Goal: Task Accomplishment & Management: Manage account settings

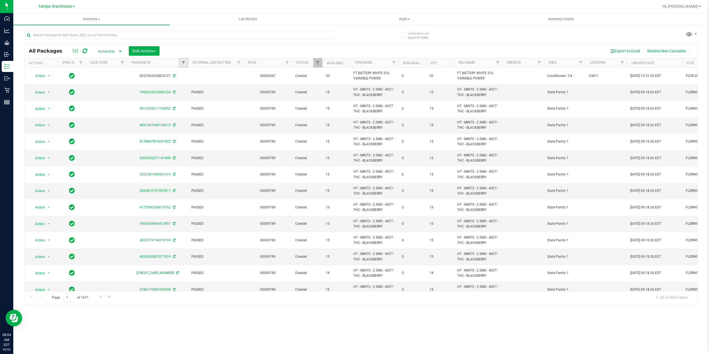
click at [182, 66] on link "Filter" at bounding box center [183, 62] width 9 height 9
type input "741344"
click at [198, 89] on button "Filter" at bounding box center [195, 90] width 27 height 12
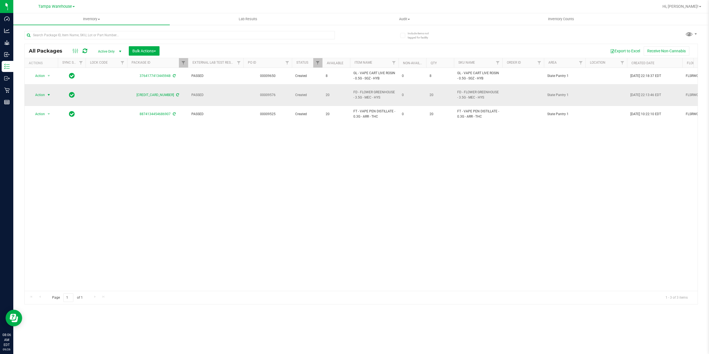
click at [38, 92] on span "Action" at bounding box center [37, 95] width 15 height 8
click at [48, 158] on li "Print package label" at bounding box center [51, 159] width 43 height 8
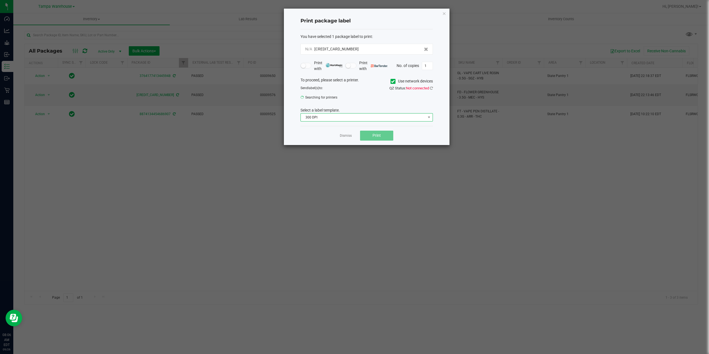
click at [334, 119] on span "300 DPI" at bounding box center [363, 118] width 125 height 8
click at [396, 103] on span "Christine_TEST" at bounding box center [363, 101] width 125 height 8
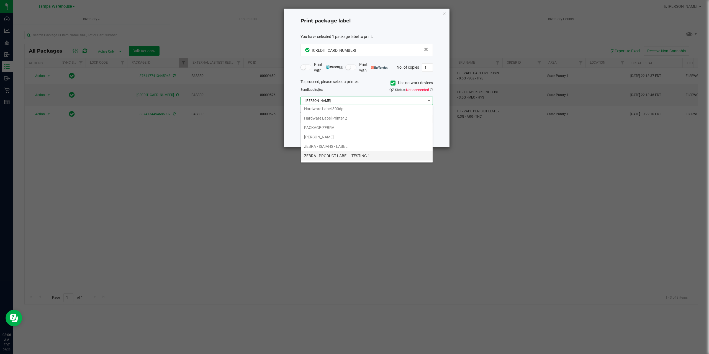
scroll to position [49, 0]
click at [358, 128] on li "ZEBRA - PRODUCT LABEL - TESTING 1" at bounding box center [367, 128] width 132 height 9
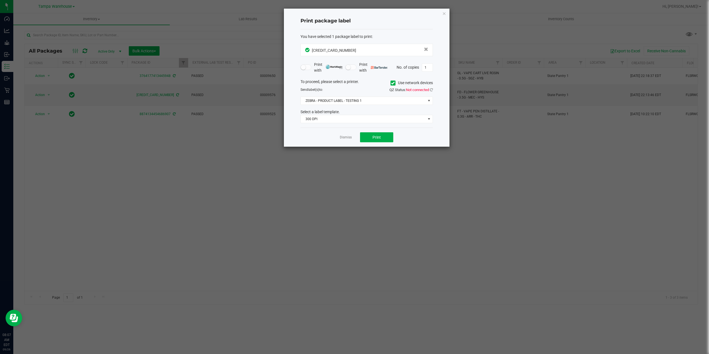
click at [342, 128] on div "You have selected 1 package label to print : 4957898139741344 Print with Print …" at bounding box center [367, 78] width 132 height 99
click at [371, 137] on button "Print" at bounding box center [376, 137] width 33 height 10
click at [342, 138] on link "Dismiss" at bounding box center [346, 137] width 12 height 5
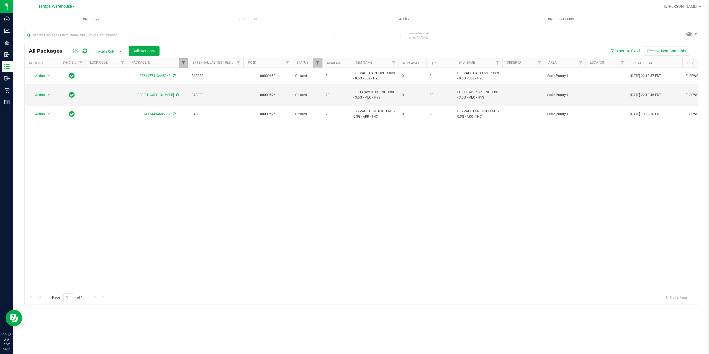
click at [184, 65] on span "Filter" at bounding box center [183, 63] width 4 height 4
click at [227, 89] on button "Clear" at bounding box center [226, 90] width 27 height 12
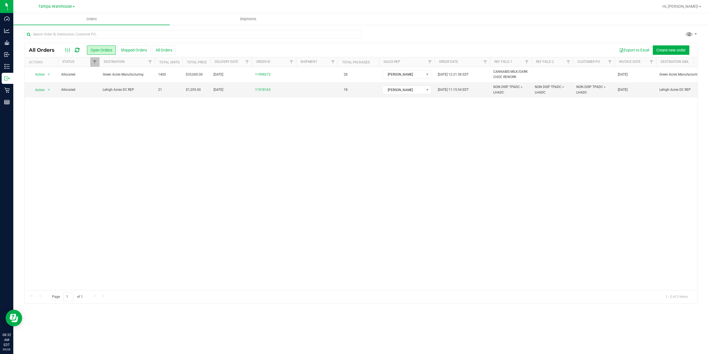
click at [78, 51] on icon at bounding box center [77, 50] width 5 height 6
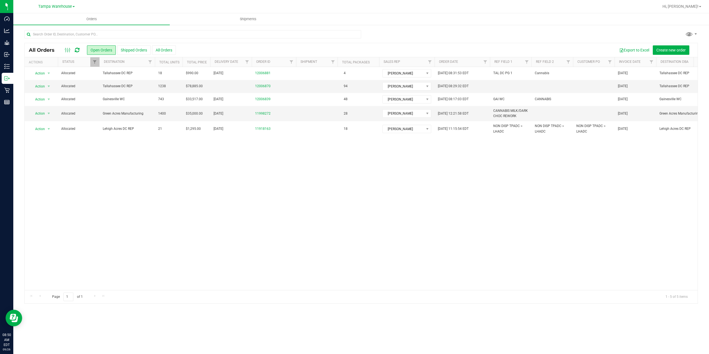
click at [76, 50] on icon at bounding box center [77, 50] width 5 height 6
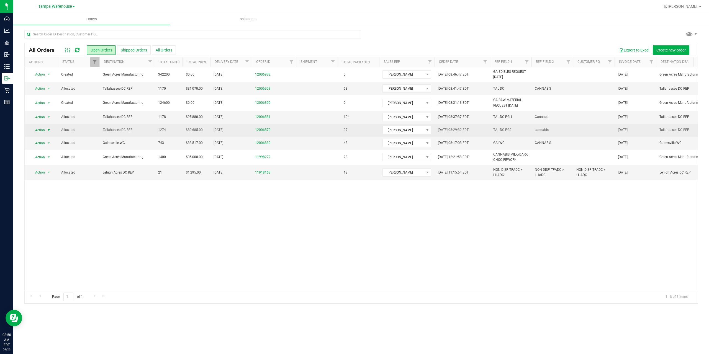
click at [46, 130] on span "select" at bounding box center [48, 130] width 7 height 8
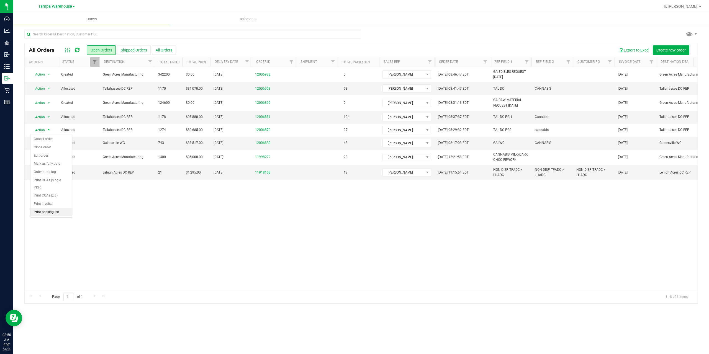
click at [56, 214] on li "Print packing list" at bounding box center [51, 212] width 42 height 8
click at [137, 140] on td "Gainesville WC" at bounding box center [126, 143] width 55 height 13
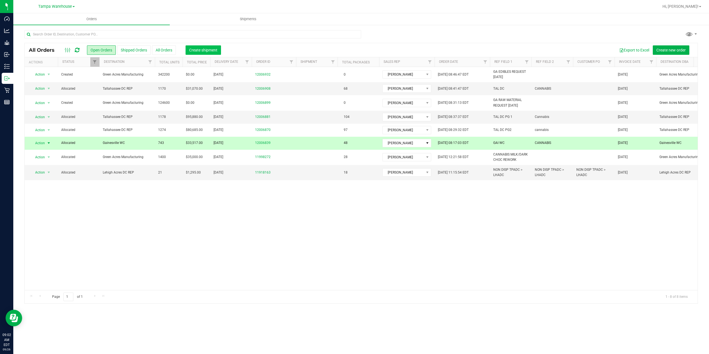
click at [205, 47] on button "Create shipment" at bounding box center [203, 49] width 35 height 9
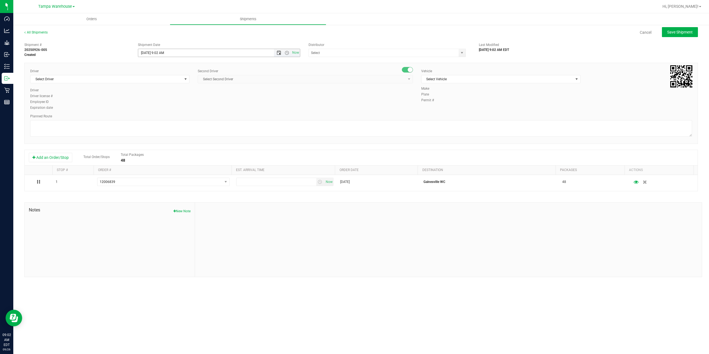
click at [279, 54] on span "Open the date view" at bounding box center [279, 53] width 4 height 4
click at [287, 54] on span "Open the time view" at bounding box center [287, 53] width 4 height 4
click at [161, 108] on li "1:00 PM" at bounding box center [218, 108] width 161 height 7
type input "9/26/2025 1:00 PM"
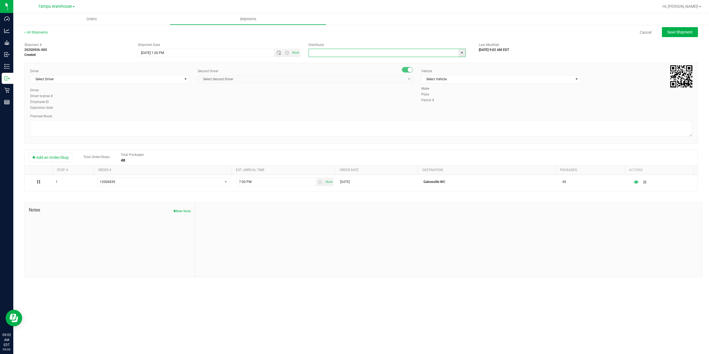
click at [322, 54] on input "text" at bounding box center [381, 53] width 145 height 8
click at [319, 68] on li "Tampa Warehouse" at bounding box center [387, 70] width 157 height 8
type input "Tampa Warehouse"
click at [158, 81] on span "Select Driver" at bounding box center [106, 79] width 152 height 8
click at [88, 101] on li "Alexander Spratt - 100005821" at bounding box center [109, 102] width 159 height 8
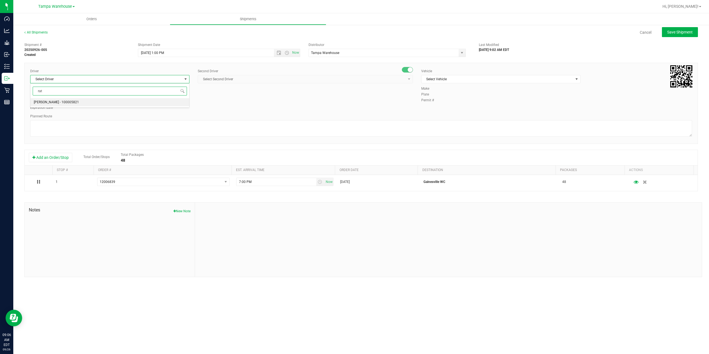
type input "rat"
click at [279, 75] on span "Select Second Driver" at bounding box center [305, 79] width 215 height 8
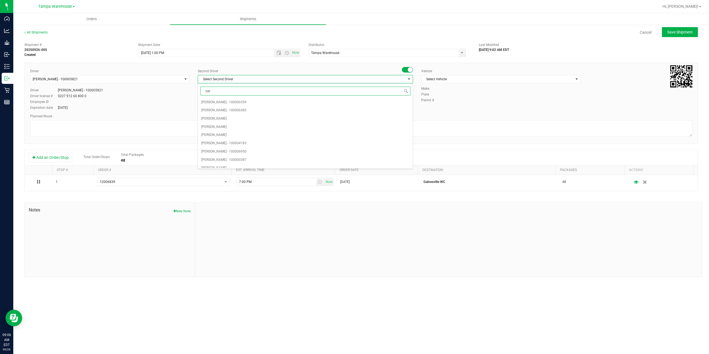
type input "cart"
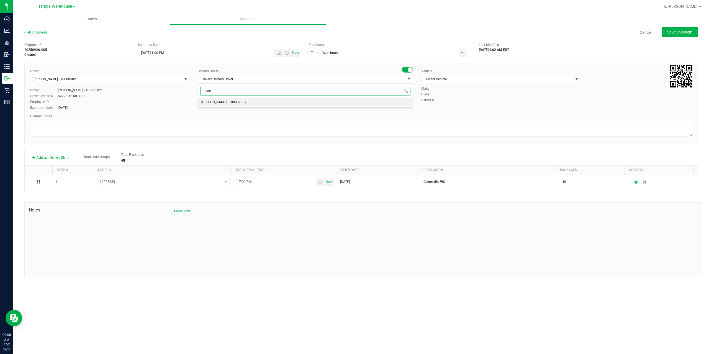
click at [237, 104] on span "Markos Carter - 100007337" at bounding box center [223, 102] width 45 height 7
click at [468, 79] on span "Select Vehicle" at bounding box center [498, 79] width 152 height 8
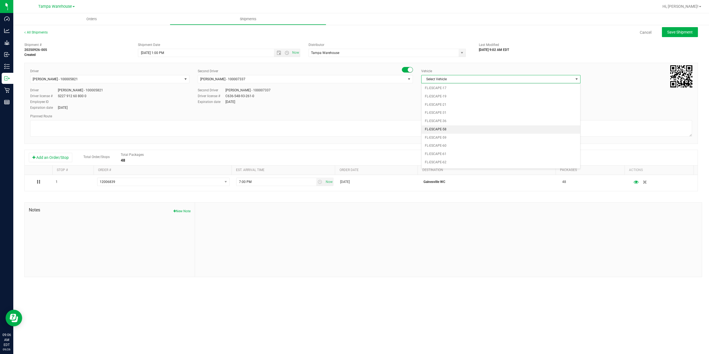
scroll to position [66, 0]
click at [450, 143] on li "FL-EXPRESS-02" at bounding box center [501, 146] width 159 height 8
click at [424, 129] on textarea at bounding box center [361, 128] width 662 height 17
click at [128, 132] on textarea at bounding box center [361, 128] width 662 height 17
paste textarea "Gainesville WC Tallahassee DC"
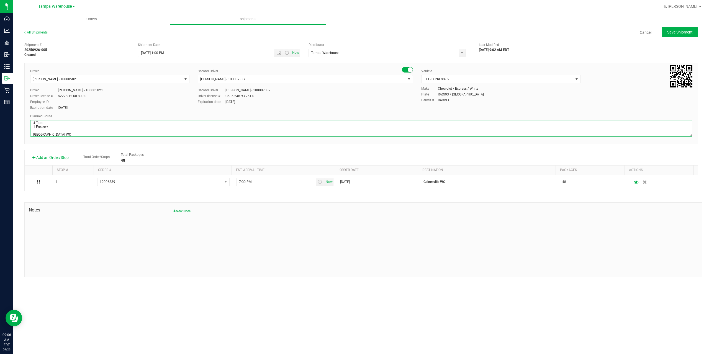
scroll to position [10, 0]
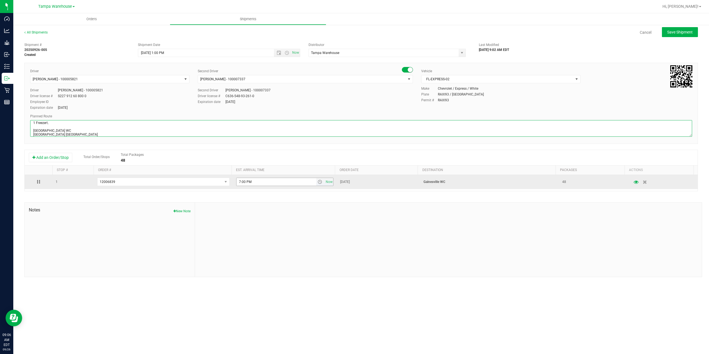
type textarea "Gainesville WC 4 Total 1 Freezer\ Gainesville WC Tallahassee DC"
click at [239, 183] on input "7:00 PM" at bounding box center [277, 182] width 80 height 8
type input "5:00 PM"
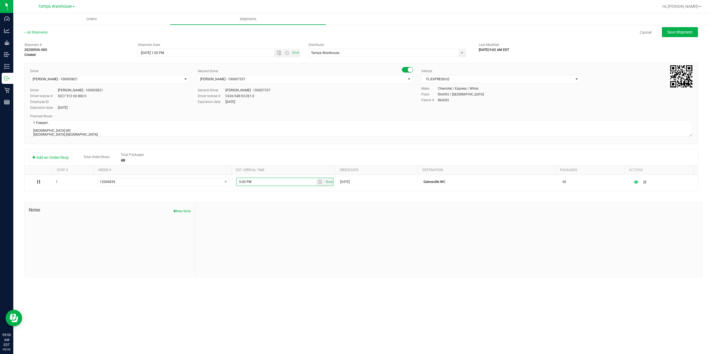
click at [275, 205] on div at bounding box center [448, 240] width 507 height 74
click at [677, 25] on div "All Shipments Cancel Save Shipment Shipment # 20250926-005 Created Shipment Dat…" at bounding box center [361, 153] width 696 height 258
click at [681, 29] on button "Save Shipment" at bounding box center [680, 32] width 36 height 10
type input "9/26/2025 5:00 PM"
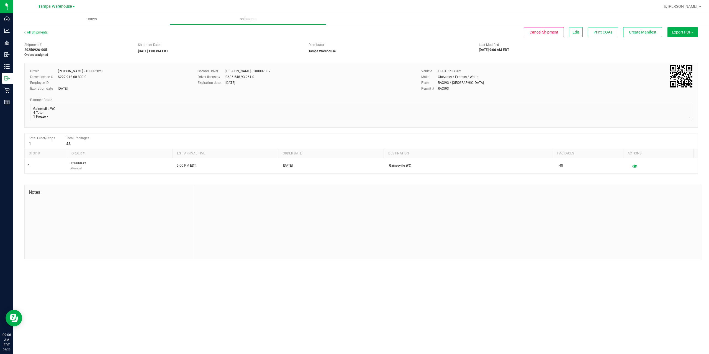
click at [681, 30] on span "Export PDF" at bounding box center [683, 32] width 22 height 4
click at [682, 44] on span "Manifest by Package ID" at bounding box center [674, 44] width 35 height 4
click at [577, 35] on button "Edit" at bounding box center [576, 32] width 14 height 10
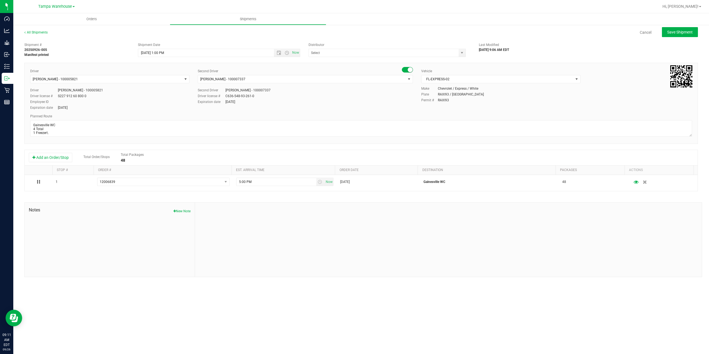
type input "Tampa Warehouse"
click at [144, 81] on span "Alexander Spratt - 100005821" at bounding box center [106, 79] width 152 height 8
click at [76, 102] on li "Aarron Mosley - 100003646" at bounding box center [109, 102] width 159 height 8
type input "aarr"
click at [55, 134] on textarea at bounding box center [361, 128] width 662 height 17
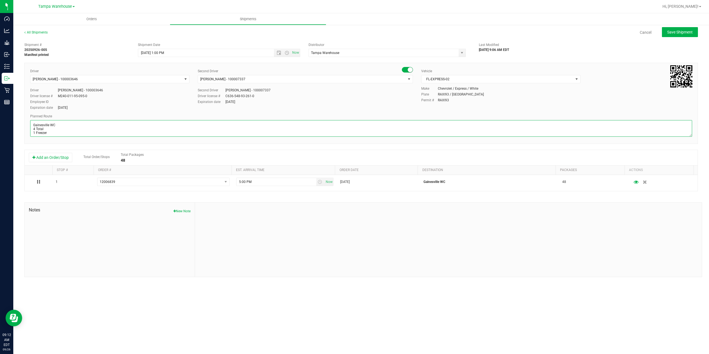
type textarea "Gainesville WC 4 Total 1 Freezer Gainesville WC Tallahassee DC"
click at [679, 31] on span "Save Shipment" at bounding box center [679, 32] width 25 height 4
type input "9/26/2025 5:00 PM"
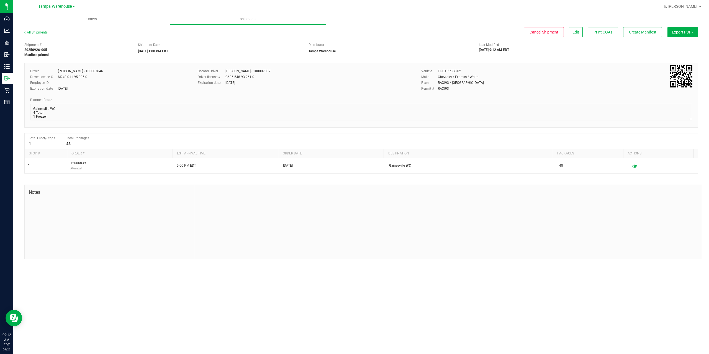
click at [679, 31] on span "Export PDF" at bounding box center [683, 32] width 22 height 4
click at [679, 43] on span "Manifest by Package ID" at bounding box center [674, 44] width 35 height 4
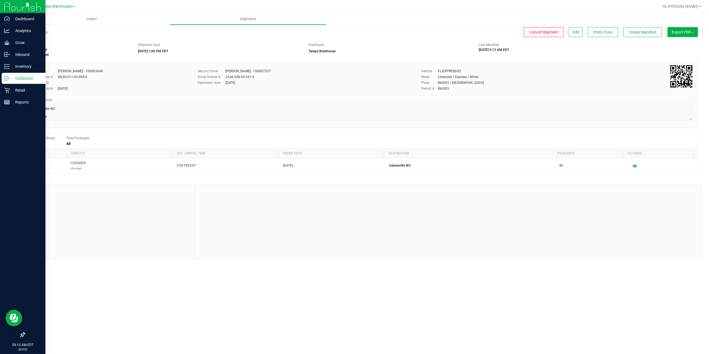
click at [6, 81] on div "Outbound" at bounding box center [24, 78] width 44 height 11
click at [7, 77] on icon at bounding box center [5, 78] width 3 height 4
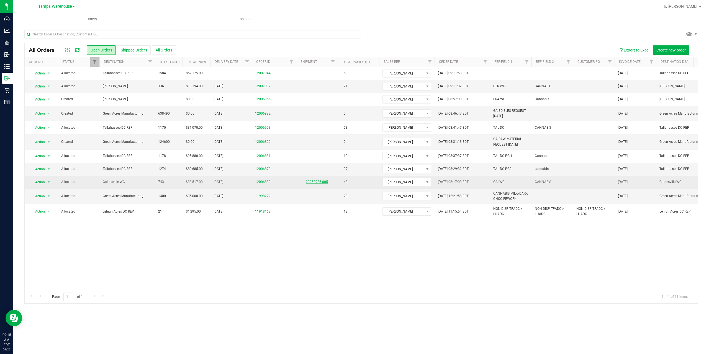
click at [317, 183] on link "20250926-005" at bounding box center [317, 182] width 22 height 4
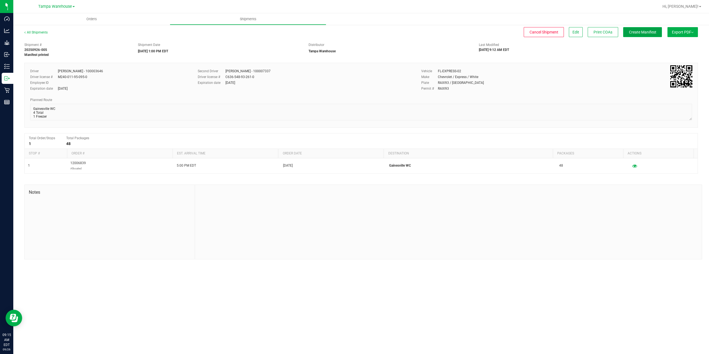
click at [630, 37] on button "Create Manifest" at bounding box center [642, 32] width 39 height 10
click at [631, 36] on button "Ship Transfer" at bounding box center [644, 32] width 36 height 10
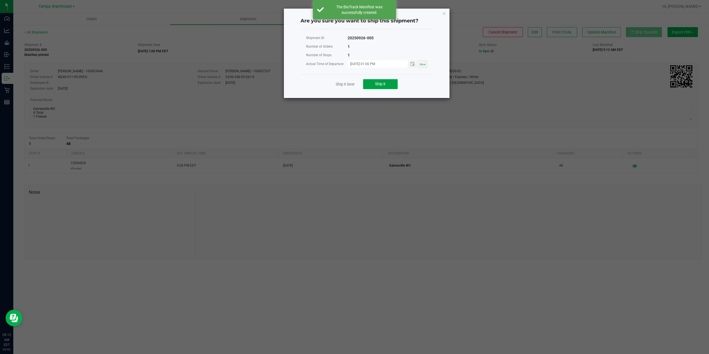
click at [383, 89] on button "Ship it" at bounding box center [380, 84] width 35 height 10
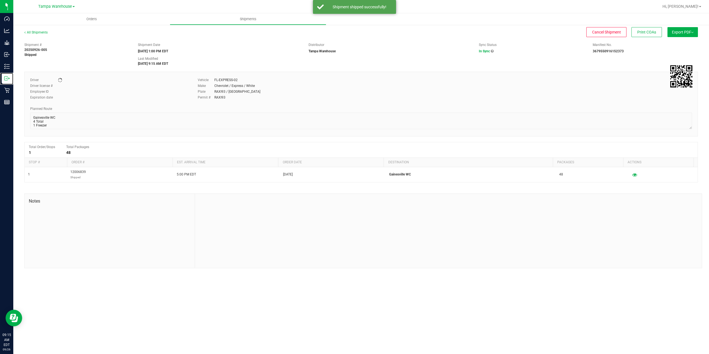
click at [4, 81] on div "Outbound" at bounding box center [8, 78] width 12 height 11
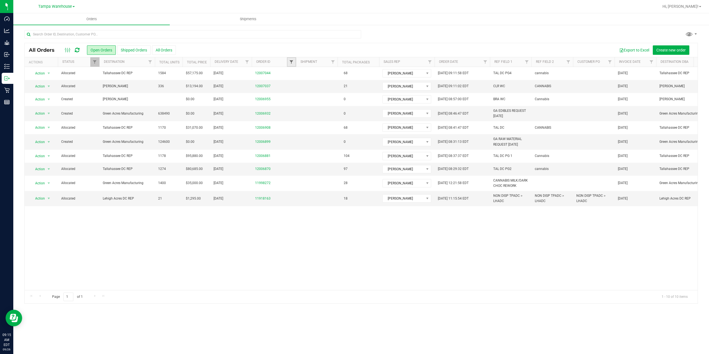
click at [289, 64] on span "Filter" at bounding box center [291, 62] width 4 height 4
type input "6870"
click at [304, 87] on button "Filter" at bounding box center [303, 89] width 27 height 12
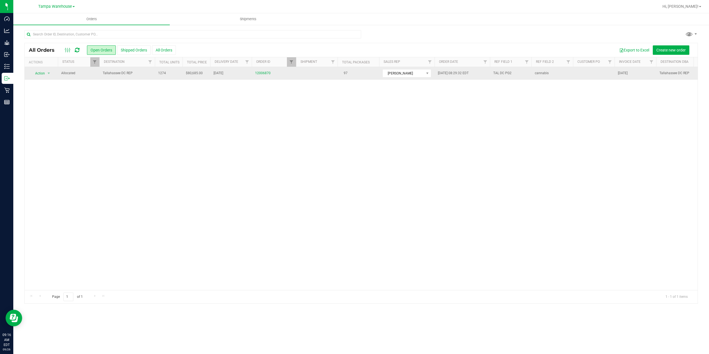
click at [151, 76] on td "Tallahassee DC REP" at bounding box center [126, 73] width 55 height 13
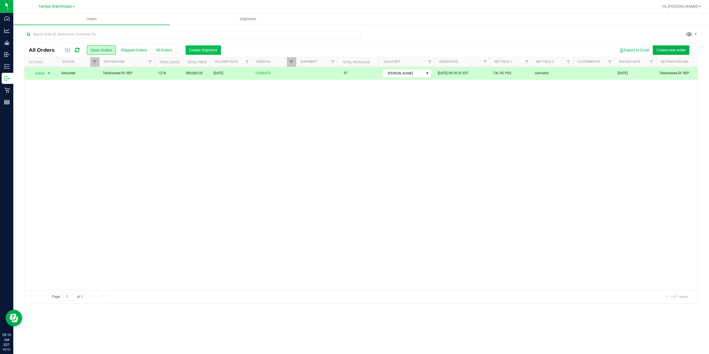
click at [193, 48] on span "Create shipment" at bounding box center [203, 50] width 28 height 4
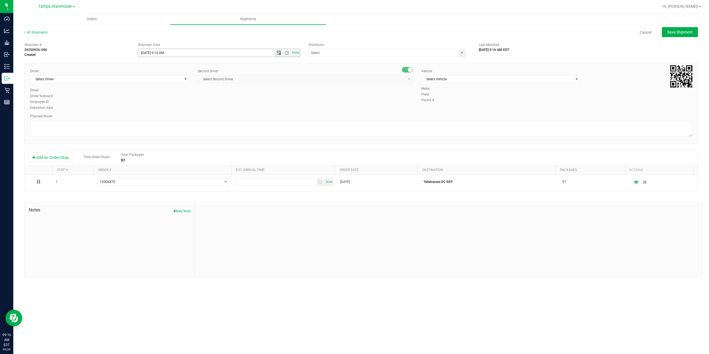
click at [278, 54] on span "Open the date view" at bounding box center [279, 53] width 4 height 4
click at [286, 52] on span "Open the time view" at bounding box center [287, 53] width 4 height 4
click at [169, 81] on li "1:00 PM" at bounding box center [218, 80] width 161 height 7
type input "9/26/2025 1:00 PM"
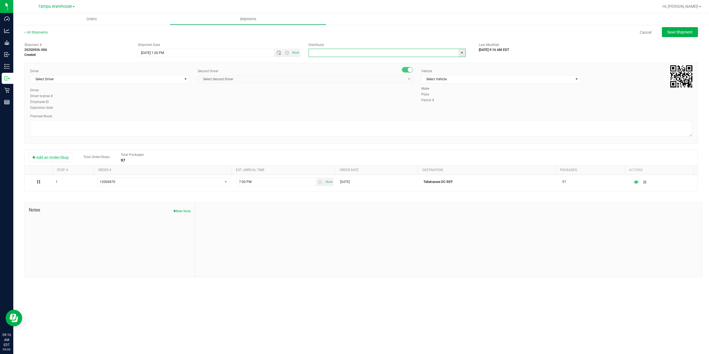
click at [347, 55] on input "text" at bounding box center [381, 53] width 145 height 8
click at [332, 70] on li "Tampa Warehouse" at bounding box center [387, 70] width 157 height 8
type input "Tampa Warehouse"
click at [113, 81] on span "Select Driver" at bounding box center [106, 79] width 152 height 8
click at [85, 103] on li "Markos Carter - 100007337" at bounding box center [109, 102] width 159 height 8
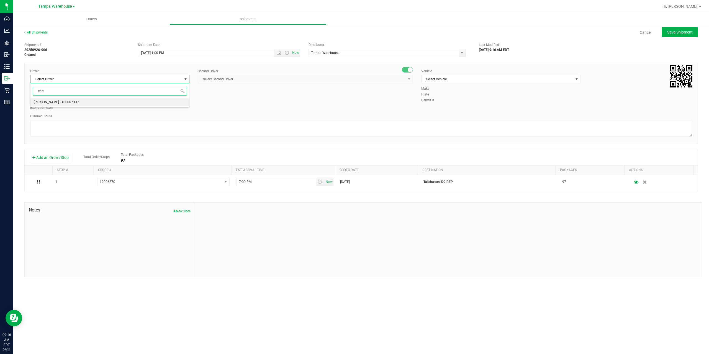
type input "cart"
click at [228, 76] on span "Select Second Driver" at bounding box center [302, 79] width 208 height 8
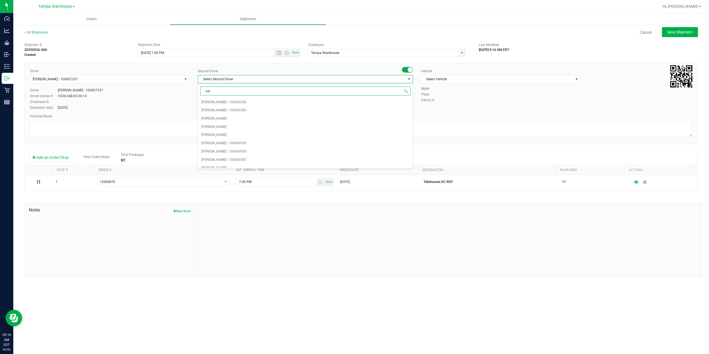
type input "aarr"
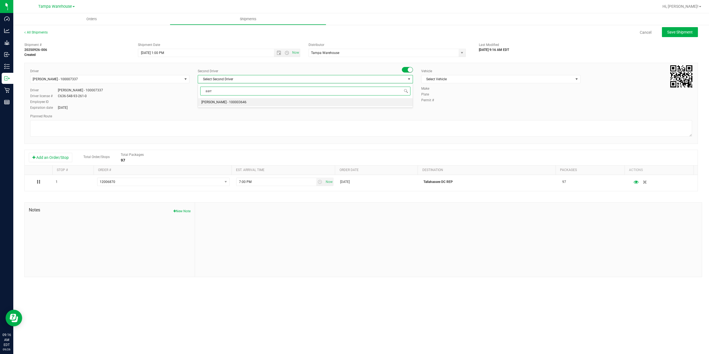
click at [216, 102] on span "Aarron Mosley - 100003646" at bounding box center [223, 102] width 45 height 7
click at [456, 79] on span "Select Vehicle" at bounding box center [498, 79] width 152 height 8
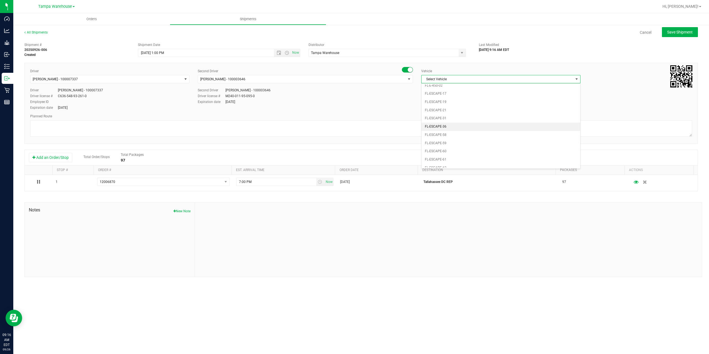
scroll to position [61, 0]
click at [463, 149] on li "FL-EXPRESS-02" at bounding box center [501, 151] width 159 height 8
click at [459, 129] on textarea at bounding box center [361, 128] width 662 height 17
paste textarea "Gainesville WC Tallahassee DC"
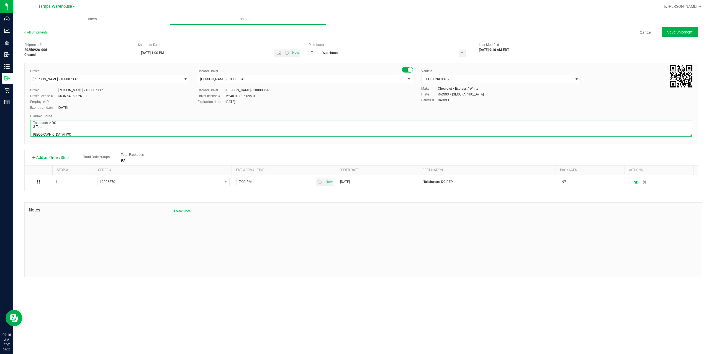
scroll to position [6, 0]
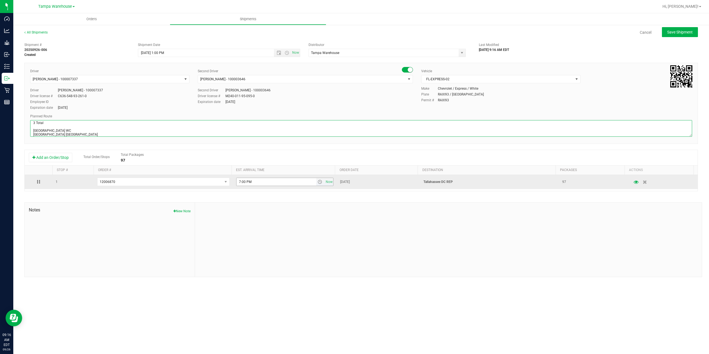
type textarea "Tallahassee DC 3 Total Gainesville WC Tallahassee DC"
click at [238, 182] on input "7:00 PM" at bounding box center [277, 182] width 80 height 8
type input "6:00 PM"
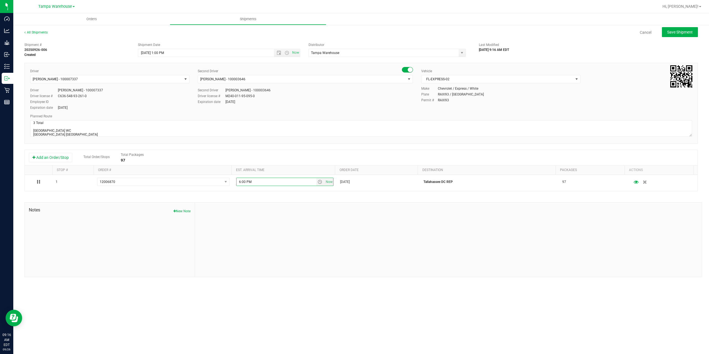
click at [298, 193] on div "Shipment # 20250926-006 Created Shipment Date 9/26/2025 1:00 PM Now Distributor…" at bounding box center [361, 158] width 674 height 237
click at [674, 29] on button "Save Shipment" at bounding box center [680, 32] width 36 height 10
type input "9/26/2025 5:00 PM"
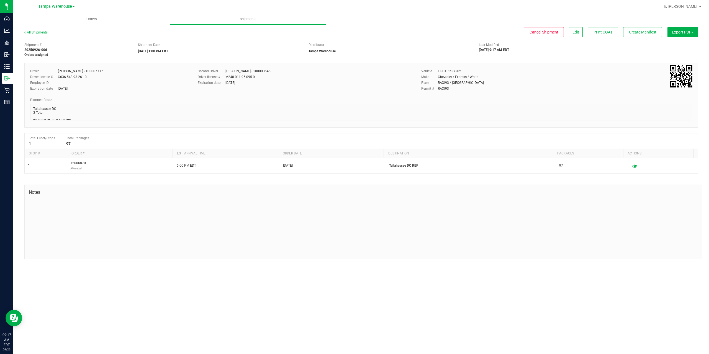
click at [678, 34] on span "Export PDF" at bounding box center [683, 32] width 22 height 4
click at [681, 44] on span "Manifest by Package ID" at bounding box center [674, 44] width 35 height 4
click at [392, 100] on div "Planned Route" at bounding box center [361, 99] width 662 height 5
click at [638, 34] on span "Create Manifest" at bounding box center [642, 32] width 27 height 4
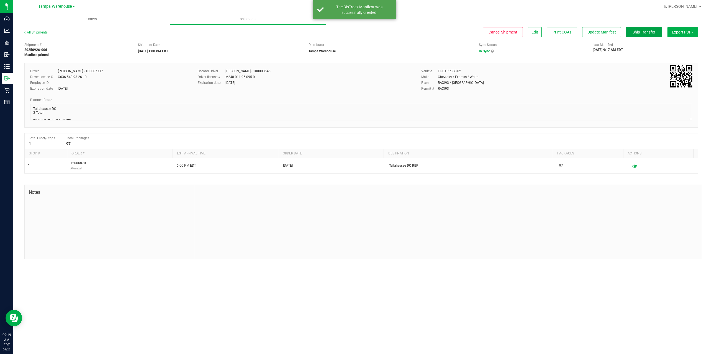
click at [638, 34] on span "Ship Transfer" at bounding box center [644, 32] width 23 height 4
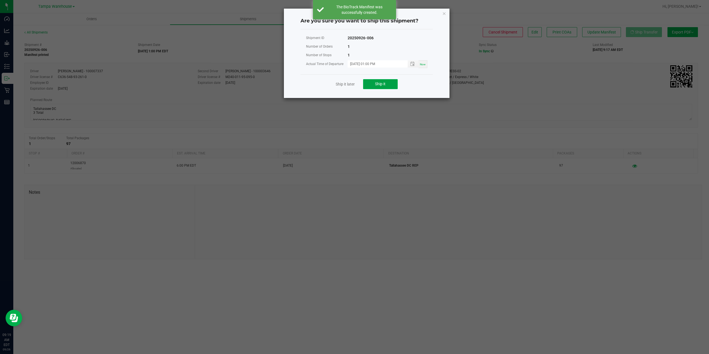
click at [390, 87] on button "Ship it" at bounding box center [380, 84] width 35 height 10
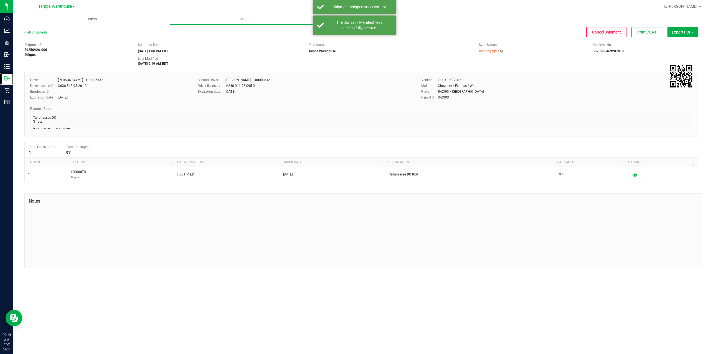
click at [0, 0] on p "Outbound" at bounding box center [0, 0] width 0 height 0
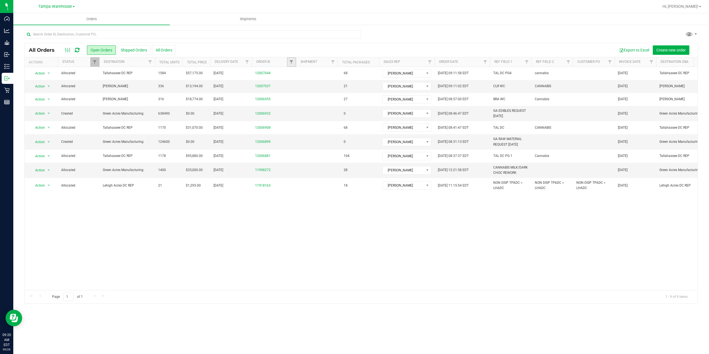
click at [290, 65] on link "Filter" at bounding box center [291, 61] width 9 height 9
type input "6881"
click at [305, 87] on button "Filter" at bounding box center [303, 89] width 27 height 12
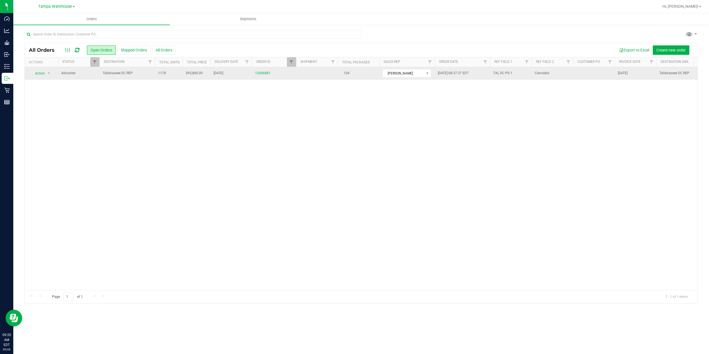
click at [151, 73] on span "Tallahassee DC REP" at bounding box center [127, 73] width 49 height 5
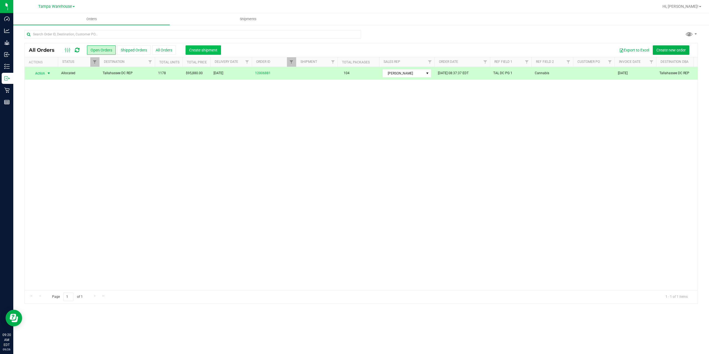
click at [196, 50] on span "Create shipment" at bounding box center [203, 50] width 28 height 4
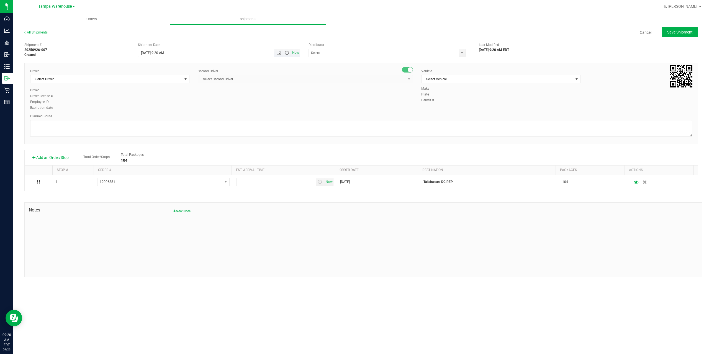
click at [286, 53] on span "Open the time view" at bounding box center [287, 53] width 4 height 4
click at [180, 83] on li "1:00 PM" at bounding box center [218, 80] width 161 height 7
type input "9/26/2025 1:00 PM"
click at [333, 54] on input "text" at bounding box center [381, 53] width 145 height 8
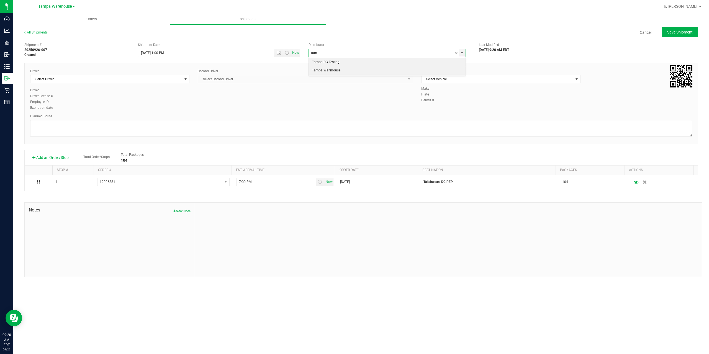
click at [330, 70] on li "Tampa Warehouse" at bounding box center [387, 70] width 157 height 8
type input "Tampa Warehouse"
click at [131, 77] on span "Select Driver" at bounding box center [106, 79] width 152 height 8
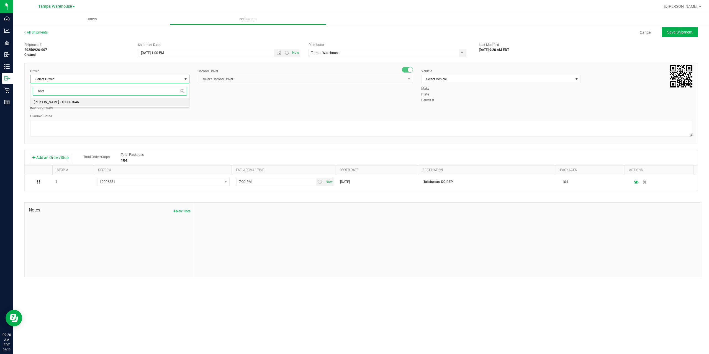
click at [52, 102] on span "Aarron Mosley - 100003646" at bounding box center [56, 102] width 45 height 7
type input "aarr"
click at [230, 78] on span "Select Second Driver" at bounding box center [302, 79] width 208 height 8
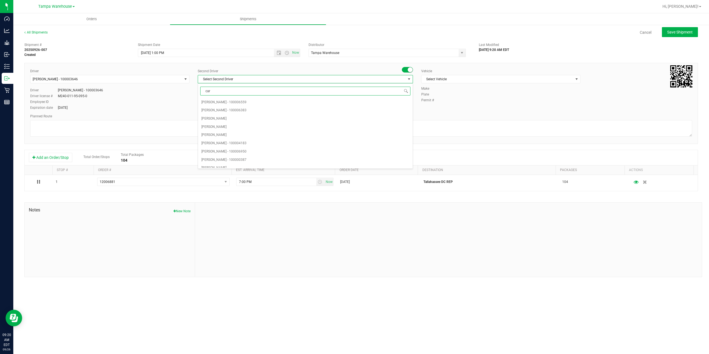
type input "cart"
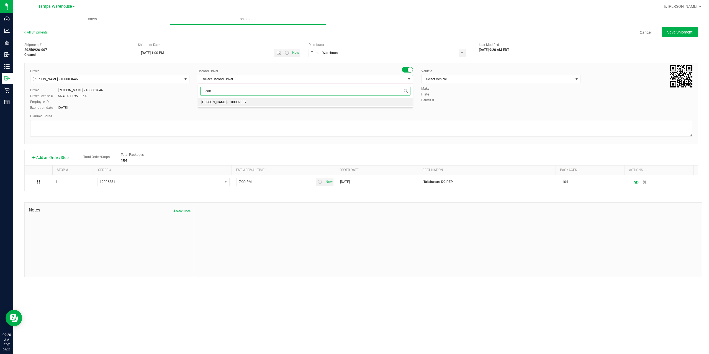
click at [227, 102] on span "Markos Carter - 100007337" at bounding box center [223, 102] width 45 height 7
drag, startPoint x: 497, startPoint y: 80, endPoint x: 499, endPoint y: 84, distance: 4.7
click at [497, 80] on span "Select Vehicle" at bounding box center [498, 79] width 152 height 8
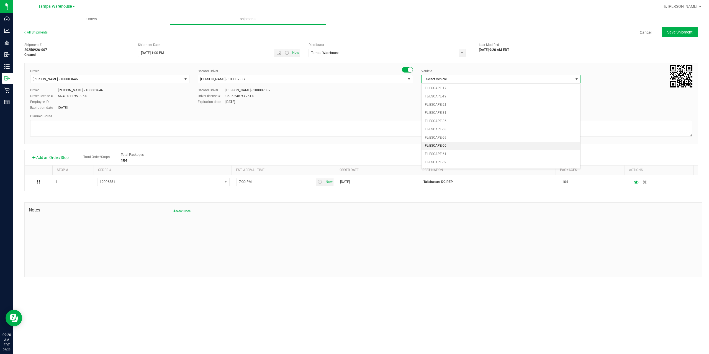
scroll to position [66, 0]
click at [462, 143] on li "FL-EXPRESS-02" at bounding box center [501, 146] width 159 height 8
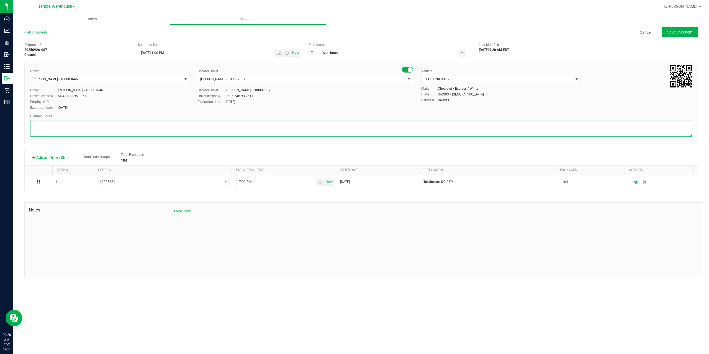
click at [446, 127] on textarea at bounding box center [361, 128] width 662 height 17
paste textarea "Gainesville WC Tallahassee DC"
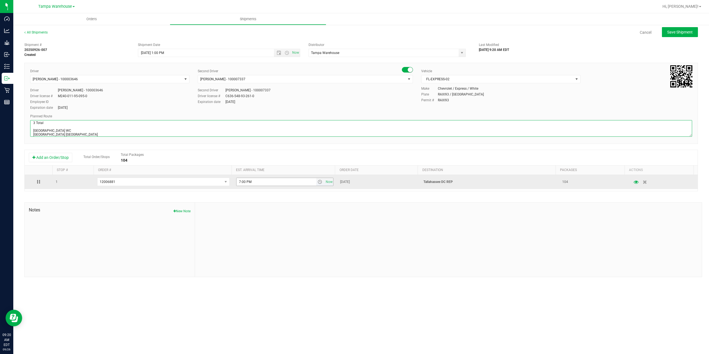
type textarea "Tallahassee DC 3 Total Gainesville WC Tallahassee DC"
click at [239, 181] on input "7:00 PM" at bounding box center [277, 182] width 80 height 8
type input "6:00 PM"
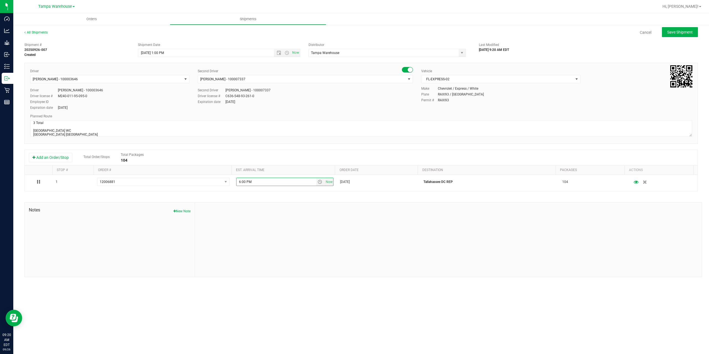
click at [258, 221] on div at bounding box center [448, 240] width 507 height 74
click at [675, 33] on span "Save Shipment" at bounding box center [679, 32] width 25 height 4
type input "9/26/2025 5:00 PM"
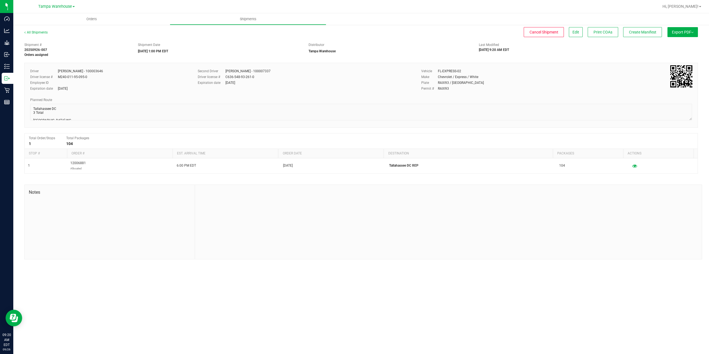
click at [675, 33] on span "Export PDF" at bounding box center [683, 32] width 22 height 4
click at [672, 42] on li "Manifest by Package ID" at bounding box center [681, 44] width 56 height 8
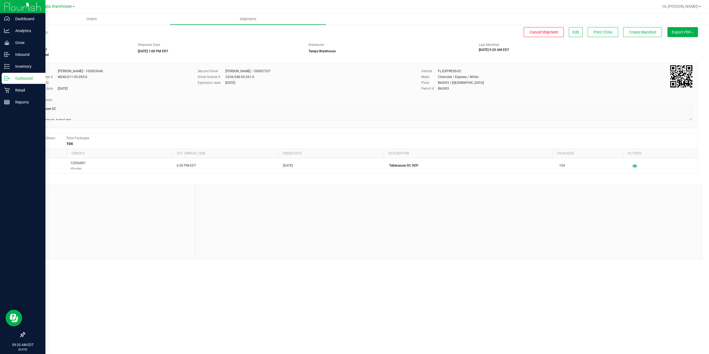
click at [6, 76] on icon at bounding box center [5, 78] width 3 height 4
click at [10, 80] on p "Outbound" at bounding box center [26, 78] width 33 height 7
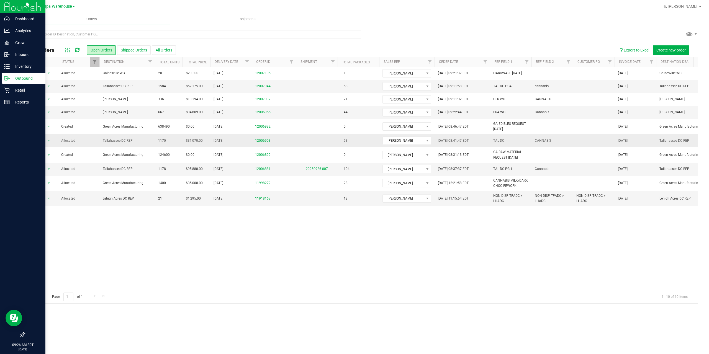
click at [144, 140] on span "Tallahassee DC REP" at bounding box center [127, 140] width 49 height 5
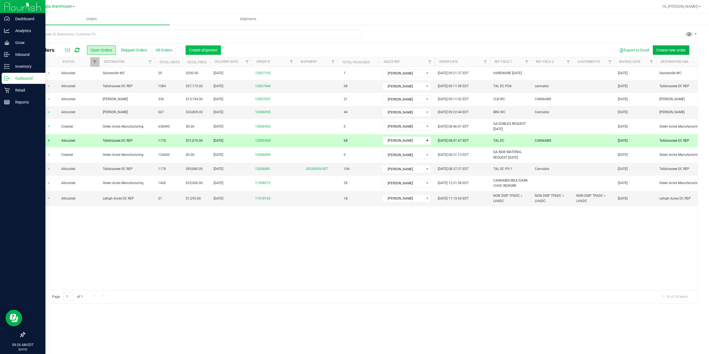
click at [217, 49] on span "Create shipment" at bounding box center [203, 50] width 28 height 4
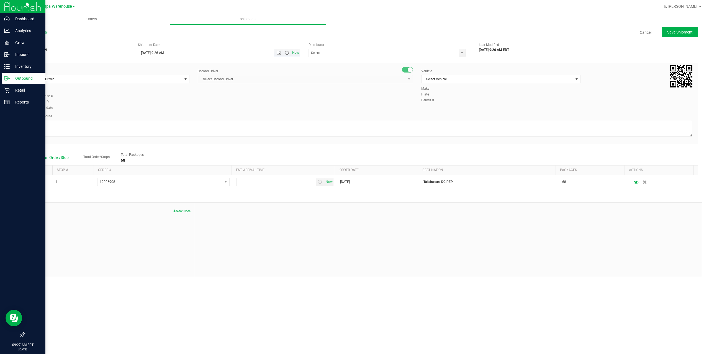
click at [287, 54] on span "Open the time view" at bounding box center [287, 53] width 4 height 4
click at [196, 108] on li "1:00 PM" at bounding box center [218, 108] width 161 height 7
type input "9/26/2025 1:00 PM"
click at [323, 53] on input "text" at bounding box center [381, 53] width 145 height 8
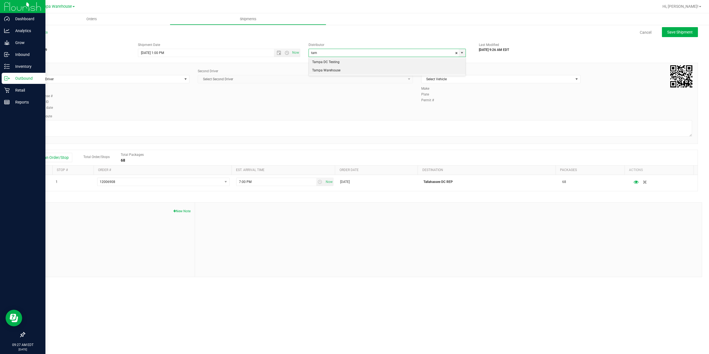
click at [322, 70] on li "Tampa Warehouse" at bounding box center [387, 70] width 157 height 8
type input "Tampa Warehouse"
click at [124, 79] on span "Select Driver" at bounding box center [106, 79] width 152 height 8
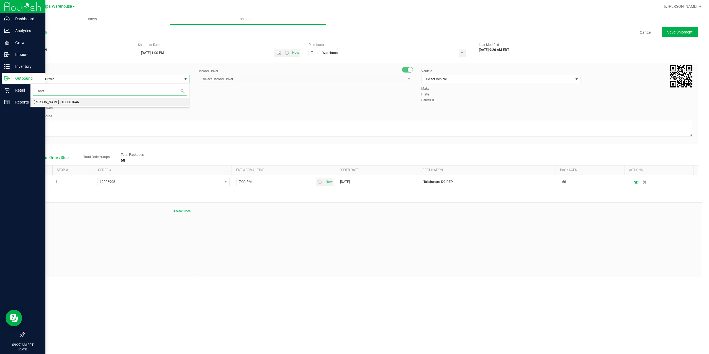
click at [91, 102] on li "Aarron Mosley - 100003646" at bounding box center [109, 102] width 159 height 8
type input "aarr"
click at [254, 79] on span "Select Second Driver" at bounding box center [302, 79] width 208 height 8
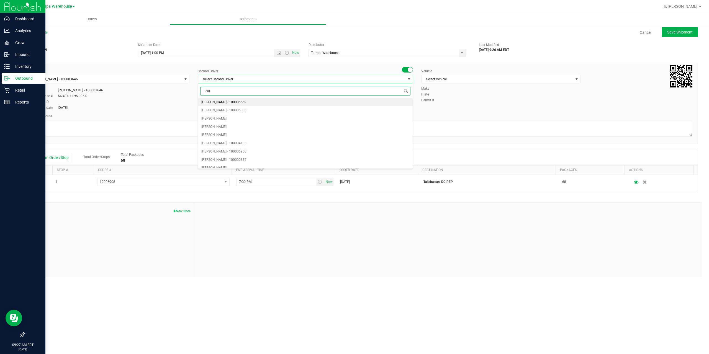
type input "cart"
click at [246, 99] on li "Markos Carter - 100007337" at bounding box center [305, 102] width 215 height 8
click at [478, 78] on span "Select Vehicle" at bounding box center [498, 79] width 152 height 8
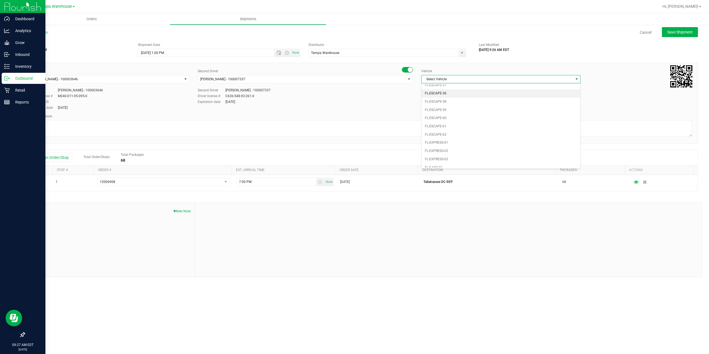
scroll to position [94, 0]
click at [465, 119] on li "FL-EXPRESS-02" at bounding box center [501, 118] width 159 height 8
click at [421, 132] on textarea at bounding box center [361, 128] width 662 height 17
paste textarea "Gainesville WC Tallahassee DC"
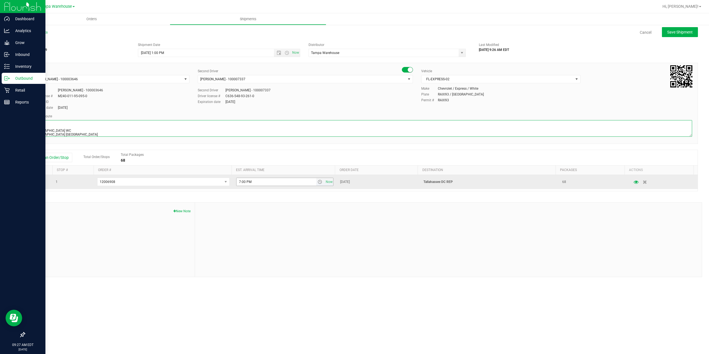
type textarea "Tallahassee DC 2 Total Gainesville WC Tallahassee DC"
click at [239, 182] on input "7:00 PM" at bounding box center [277, 182] width 80 height 8
type input "6:00 PM"
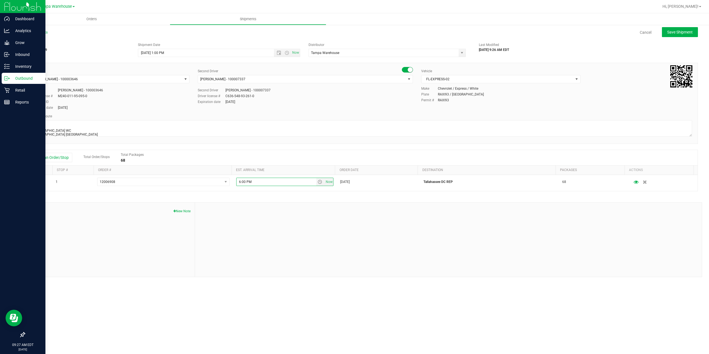
click at [280, 206] on div at bounding box center [448, 240] width 507 height 74
click at [675, 34] on span "Save Shipment" at bounding box center [679, 32] width 25 height 4
type input "9/26/2025 5:00 PM"
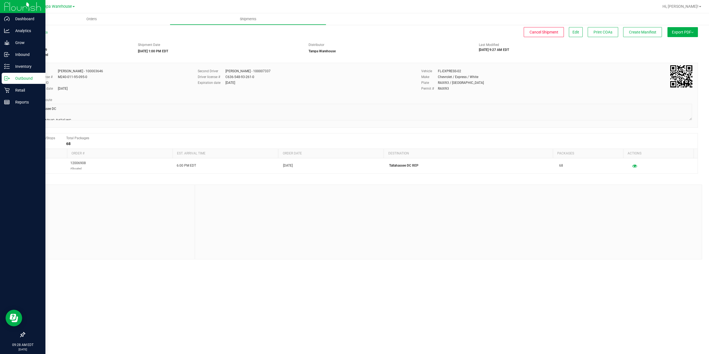
click at [675, 34] on span "Export PDF" at bounding box center [683, 32] width 22 height 4
click at [677, 41] on li "Manifest by Package ID" at bounding box center [681, 44] width 56 height 8
click at [630, 30] on span "Create Manifest" at bounding box center [642, 32] width 27 height 4
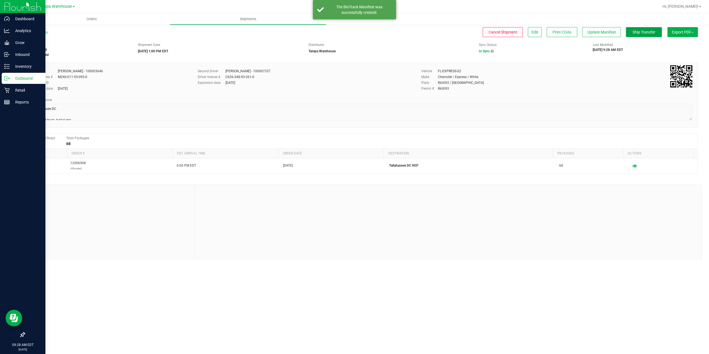
click at [631, 31] on button "Ship Transfer" at bounding box center [644, 32] width 36 height 10
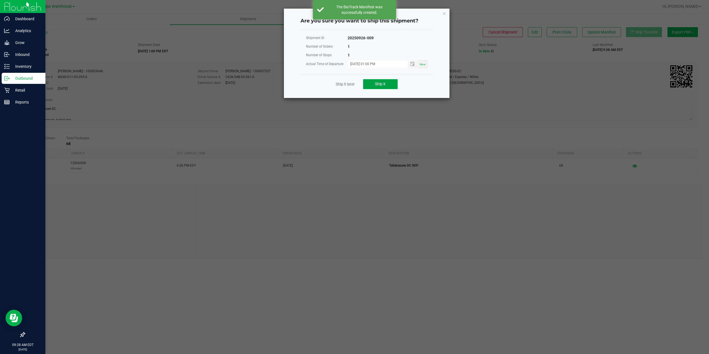
click at [391, 83] on button "Ship it" at bounding box center [380, 84] width 35 height 10
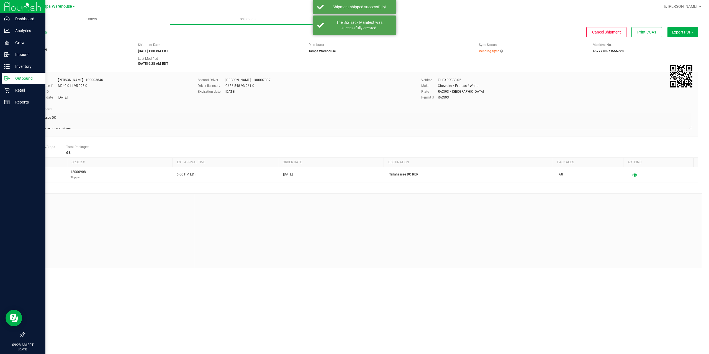
click at [4, 77] on div "Outbound" at bounding box center [24, 78] width 44 height 11
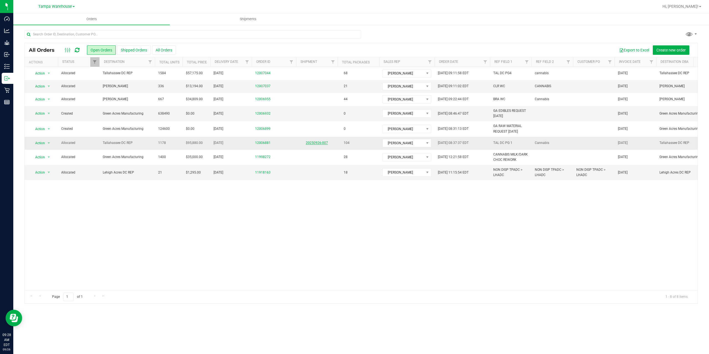
click at [318, 143] on link "20250926-007" at bounding box center [317, 143] width 22 height 4
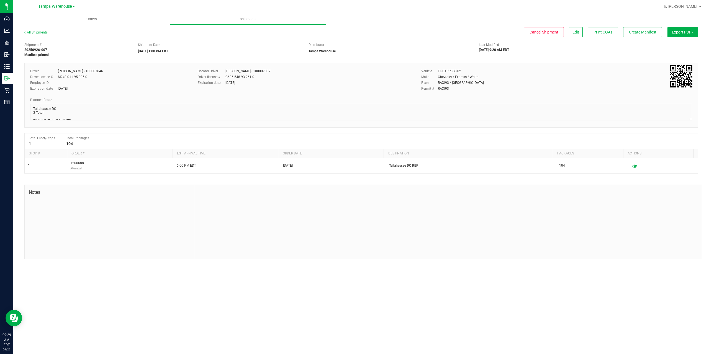
click at [510, 281] on div "Orders Shipments All Shipments Cancel Shipment Edit Print COAs Create Manifest …" at bounding box center [361, 183] width 696 height 341
click at [640, 34] on span "Create Manifest" at bounding box center [642, 32] width 27 height 4
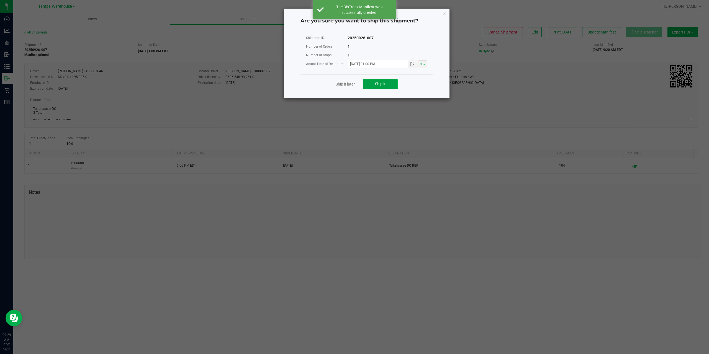
click at [383, 83] on span "Ship it" at bounding box center [380, 84] width 11 height 4
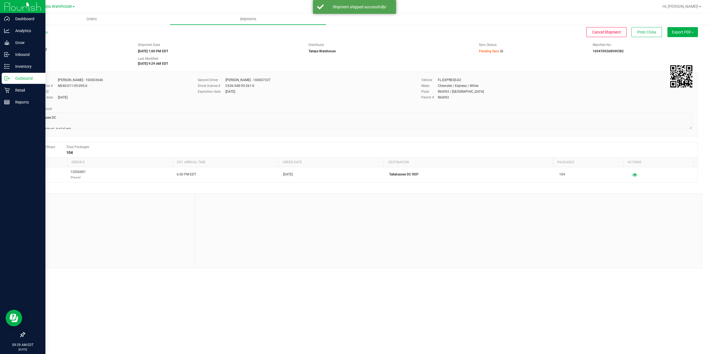
click at [4, 79] on icon at bounding box center [5, 78] width 3 height 4
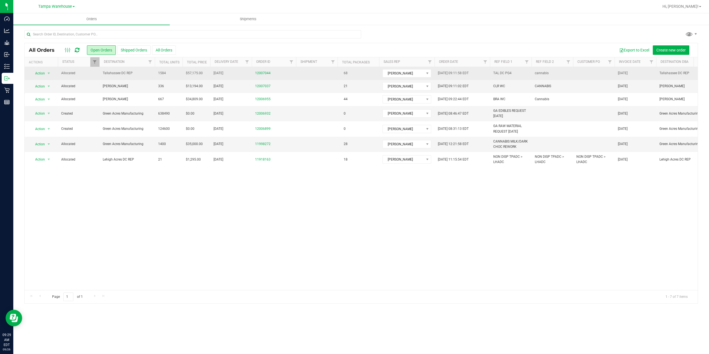
click at [136, 76] on span "Tallahassee DC REP" at bounding box center [127, 73] width 49 height 5
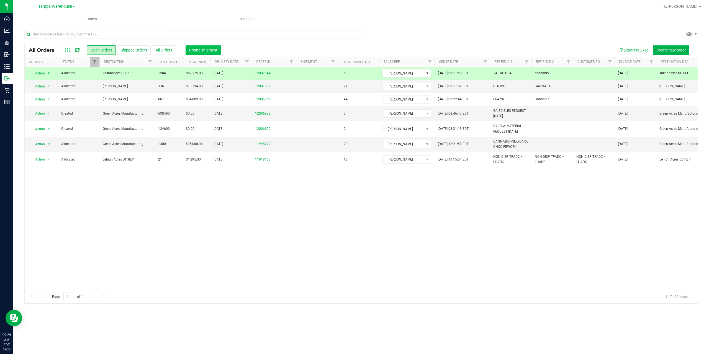
click at [204, 50] on span "Create shipment" at bounding box center [203, 50] width 28 height 4
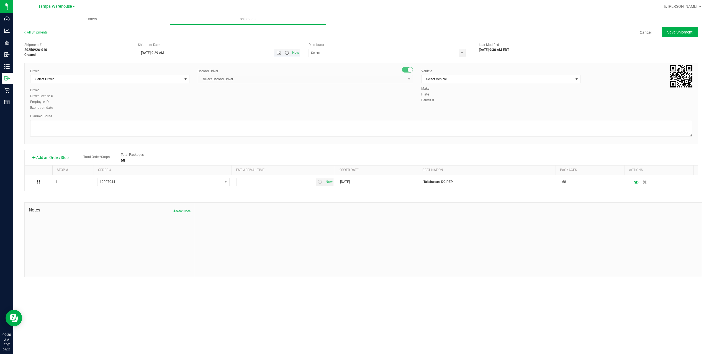
click at [286, 53] on span "Open the time view" at bounding box center [287, 53] width 4 height 4
click at [188, 112] on li "1:00 PM" at bounding box center [218, 108] width 161 height 7
type input "9/26/2025 1:00 PM"
click at [357, 54] on input "text" at bounding box center [381, 53] width 145 height 8
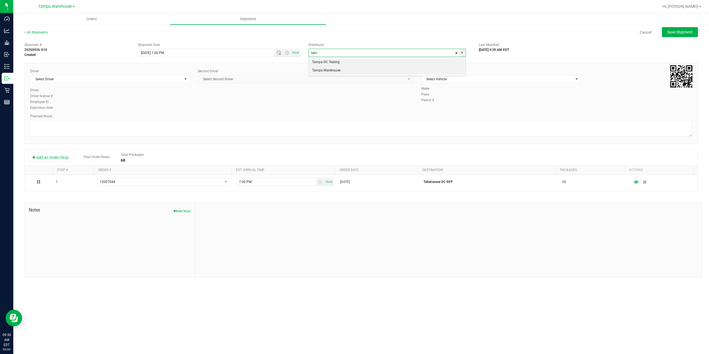
click at [342, 71] on li "Tampa Warehouse" at bounding box center [387, 70] width 157 height 8
type input "Tampa Warehouse"
click at [126, 79] on span "Select Driver" at bounding box center [106, 79] width 152 height 8
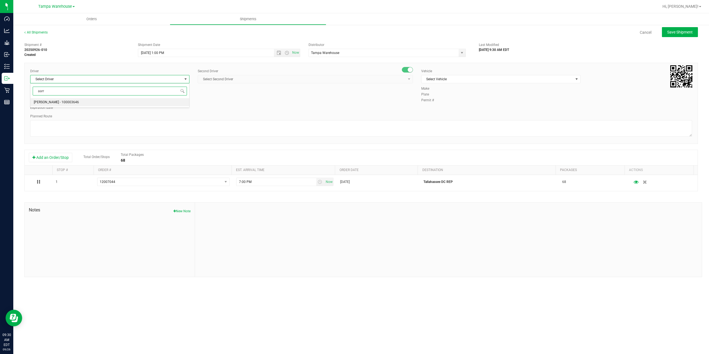
click at [71, 100] on span "Aarron Mosley - 100003646" at bounding box center [56, 102] width 45 height 7
type input "aarr"
click at [240, 79] on span "Select Second Driver" at bounding box center [302, 79] width 208 height 8
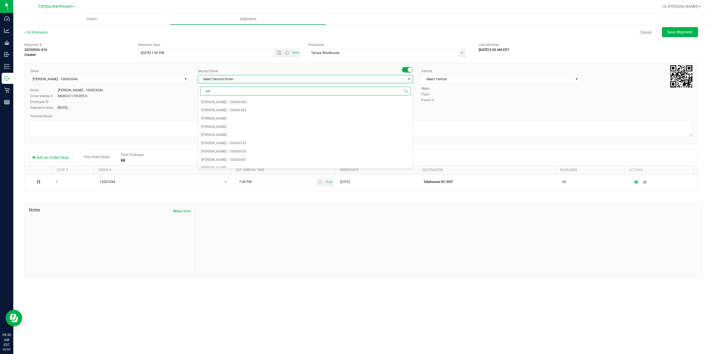
type input "cart"
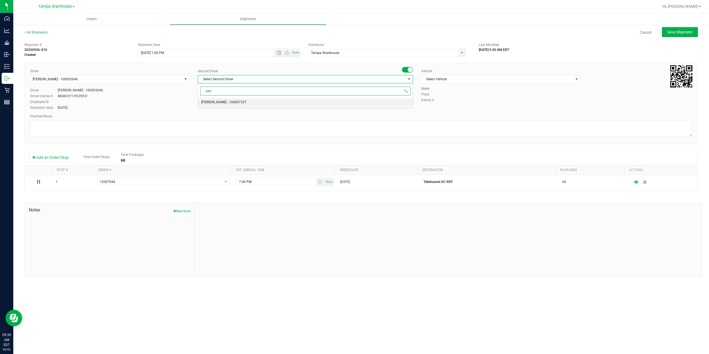
click at [229, 101] on span "Markos Carter - 100007337" at bounding box center [223, 102] width 45 height 7
click at [466, 80] on span "Select Vehicle" at bounding box center [498, 79] width 152 height 8
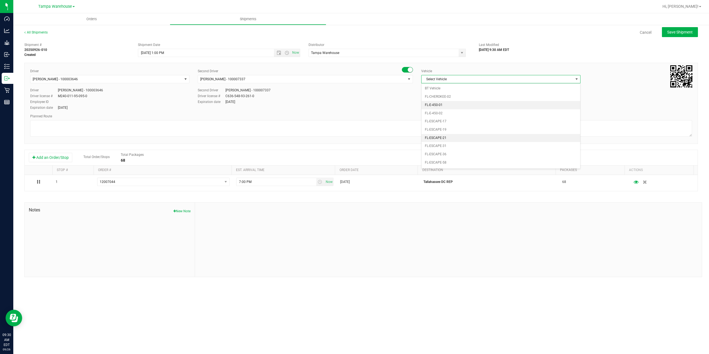
scroll to position [61, 0]
click at [464, 148] on li "FL-EXPRESS-02" at bounding box center [501, 151] width 159 height 8
click at [444, 132] on textarea at bounding box center [361, 128] width 662 height 17
paste textarea "Gainesville WC Tallahassee DC"
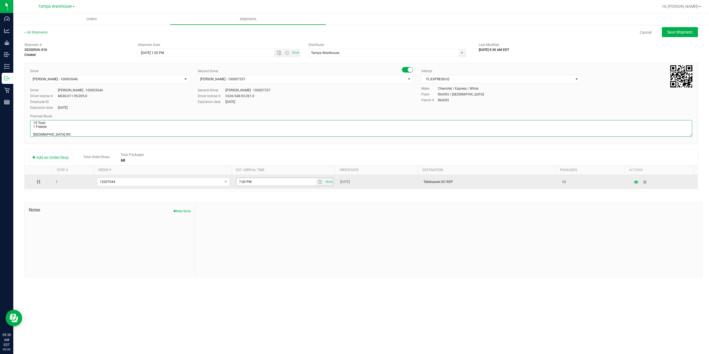
type textarea "Tallahassee DC 10 Total 1 Freezer Gainesville WC Tallahassee DC"
click at [239, 182] on input "7:00 PM" at bounding box center [277, 182] width 80 height 8
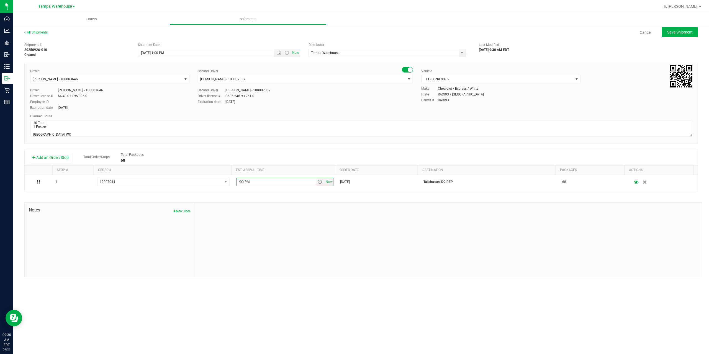
type input "6:00 PM"
click at [284, 197] on div "Shipment # 20250926-010 Created Shipment Date 9/26/2025 1:00 PM Now Distributor…" at bounding box center [361, 158] width 674 height 237
click at [670, 34] on span "Save Shipment" at bounding box center [679, 32] width 25 height 4
type input "9/26/2025 5:00 PM"
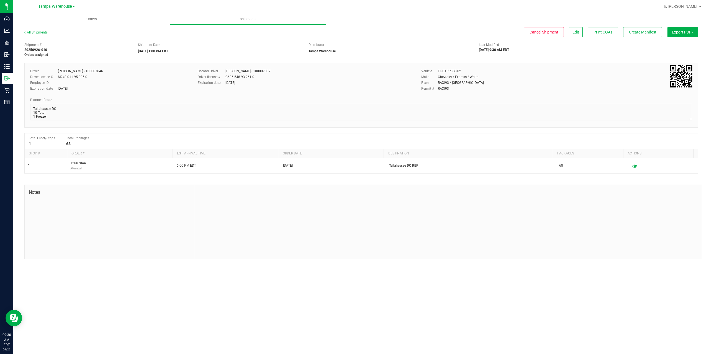
click at [670, 34] on button "Export PDF" at bounding box center [682, 32] width 30 height 10
click at [678, 45] on span "Manifest by Package ID" at bounding box center [674, 44] width 35 height 4
click at [638, 33] on span "Create Manifest" at bounding box center [642, 32] width 27 height 4
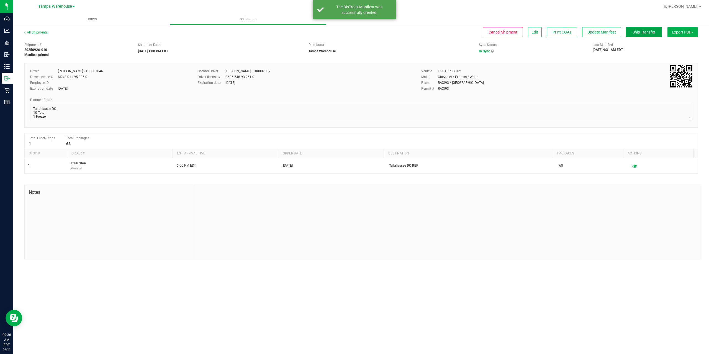
click at [638, 33] on span "Ship Transfer" at bounding box center [644, 32] width 23 height 4
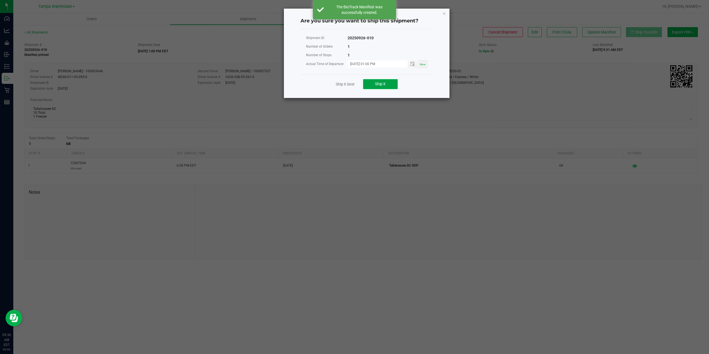
click at [386, 83] on button "Ship it" at bounding box center [380, 84] width 35 height 10
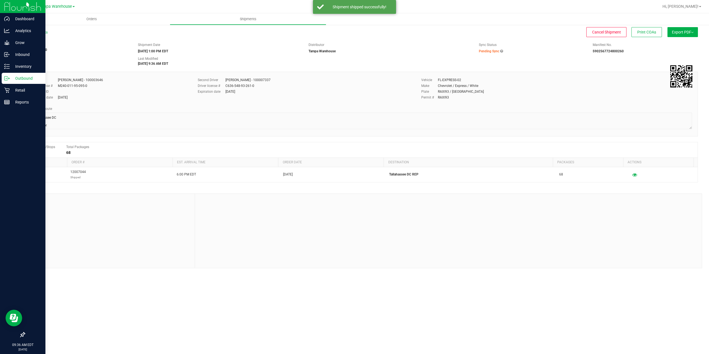
click at [7, 81] on icon at bounding box center [7, 79] width 6 height 6
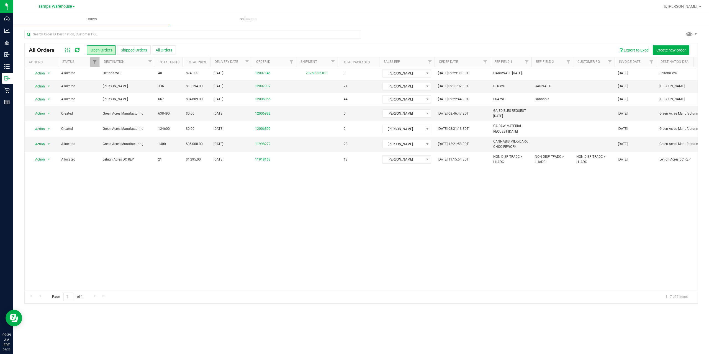
click at [79, 49] on icon at bounding box center [77, 50] width 5 height 6
click at [186, 199] on div "Action Action Cancel order Clone order Edit order Mark as fully paid Order audi…" at bounding box center [361, 178] width 673 height 223
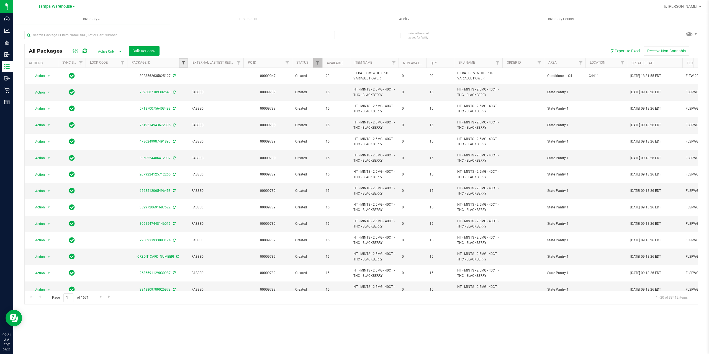
click at [185, 64] on span "Filter" at bounding box center [183, 63] width 4 height 4
type input "1140779"
click at [182, 84] on button "Filter" at bounding box center [195, 90] width 27 height 12
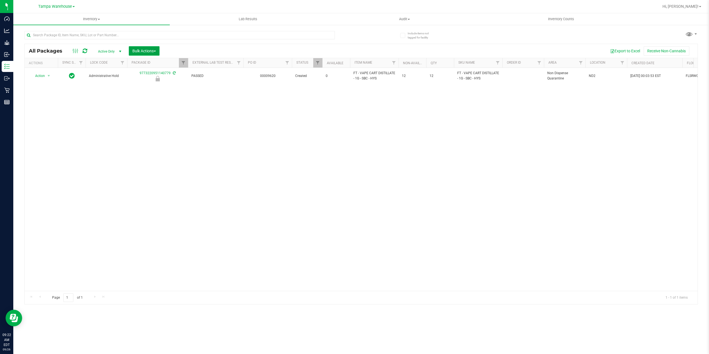
click at [145, 54] on button "Bulk Actions" at bounding box center [144, 50] width 31 height 9
click at [154, 104] on span "Lock/Unlock packages" at bounding box center [151, 104] width 38 height 4
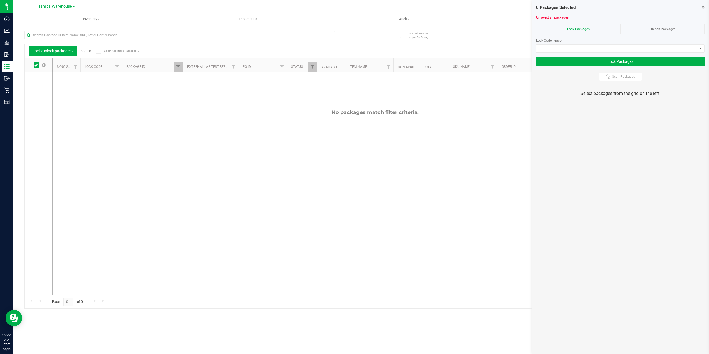
click at [662, 29] on span "Unlock Packages" at bounding box center [663, 29] width 26 height 4
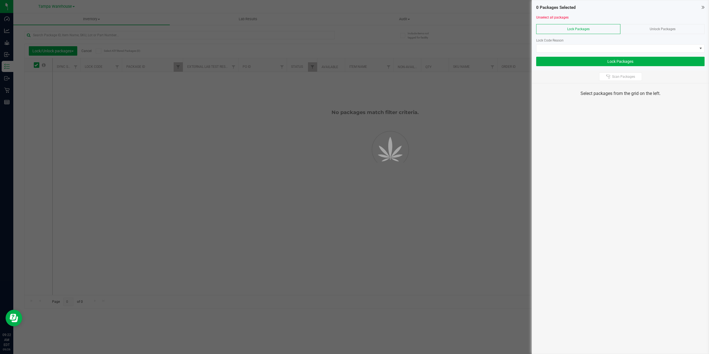
click at [662, 29] on span "Unlock Packages" at bounding box center [663, 29] width 26 height 4
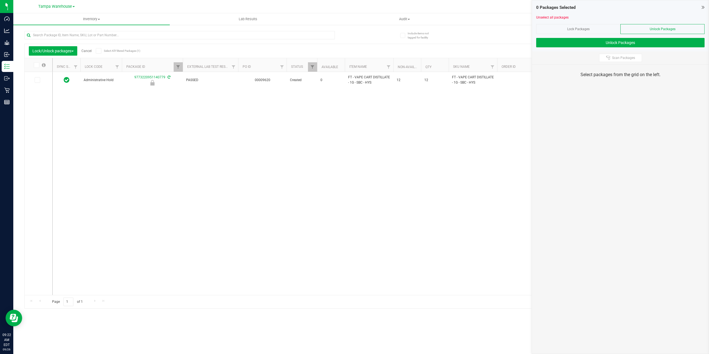
click at [38, 80] on icon at bounding box center [37, 80] width 4 height 0
click at [0, 0] on input "checkbox" at bounding box center [0, 0] width 0 height 0
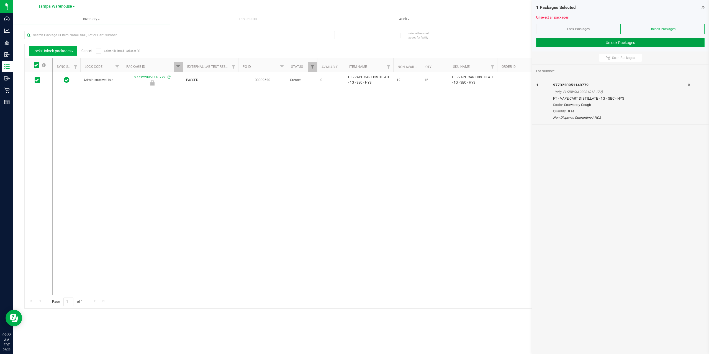
click at [615, 40] on button "Unlock Packages" at bounding box center [620, 42] width 168 height 9
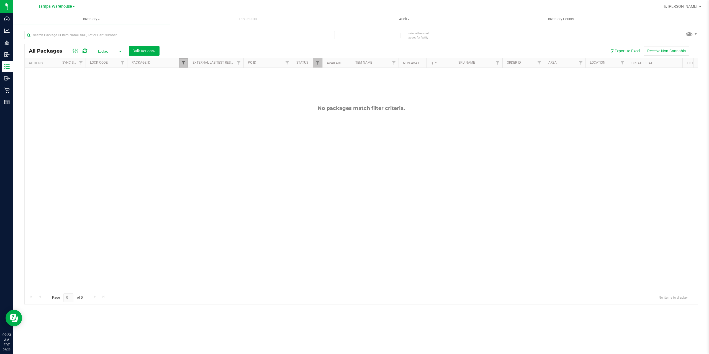
click at [185, 63] on span "Filter" at bounding box center [183, 63] width 4 height 4
click at [221, 86] on button "Clear" at bounding box center [226, 90] width 27 height 12
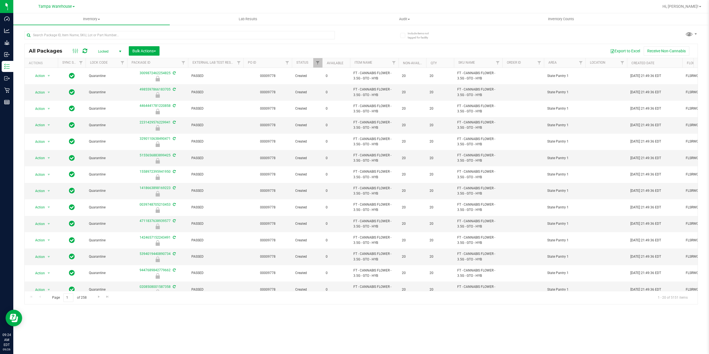
click at [116, 54] on span "Locked" at bounding box center [108, 52] width 30 height 8
click at [111, 60] on li "Active Only" at bounding box center [108, 60] width 30 height 8
